Goal: Navigation & Orientation: Find specific page/section

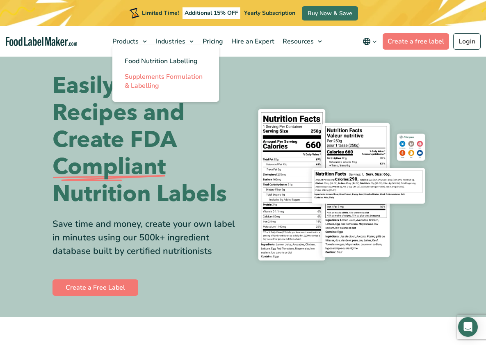
click at [142, 87] on span "Supplements Formulation & Labelling" at bounding box center [164, 81] width 78 height 18
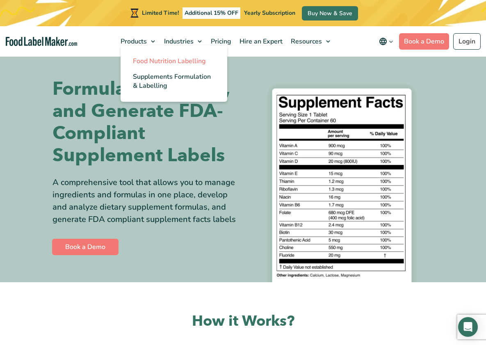
click at [136, 63] on span "Food Nutrition Labelling" at bounding box center [169, 61] width 73 height 9
